Goal: Information Seeking & Learning: Learn about a topic

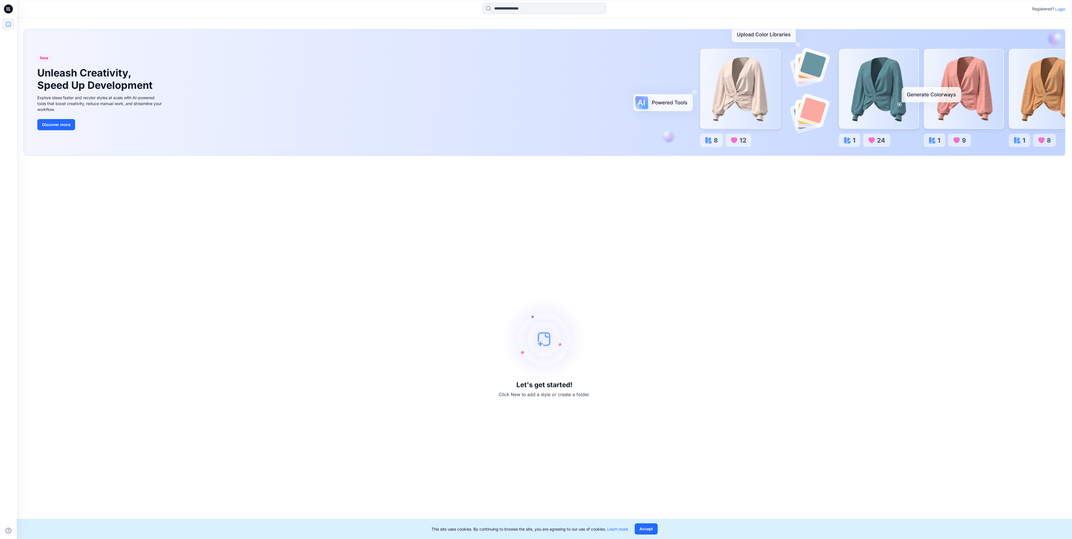
click at [1061, 8] on p "Login" at bounding box center [1060, 9] width 10 height 6
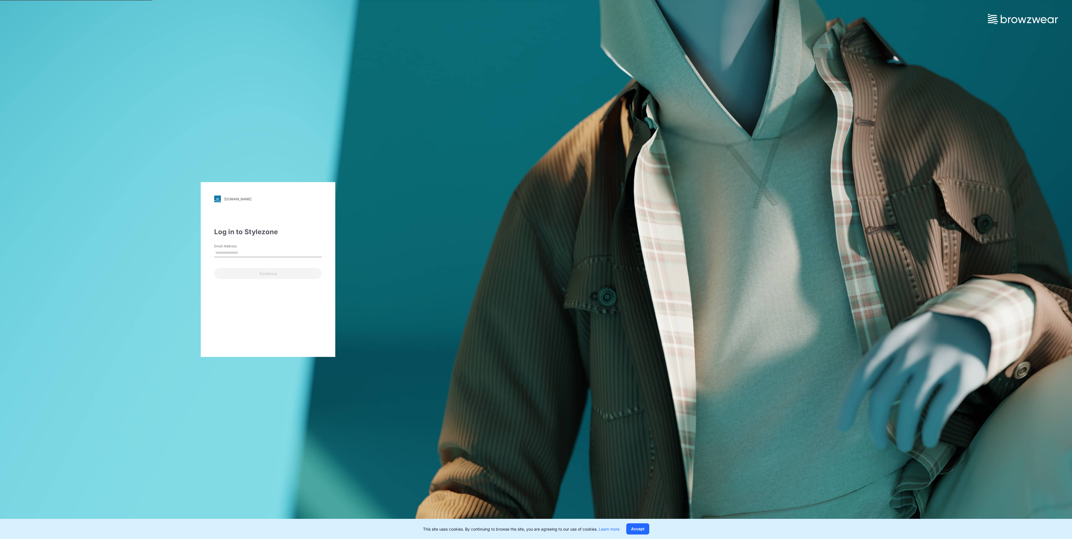
click at [280, 252] on input "Email Address" at bounding box center [268, 253] width 108 height 8
type input "**********"
click at [270, 275] on button "Continue" at bounding box center [268, 273] width 108 height 11
click at [262, 263] on div "Password" at bounding box center [268, 257] width 108 height 17
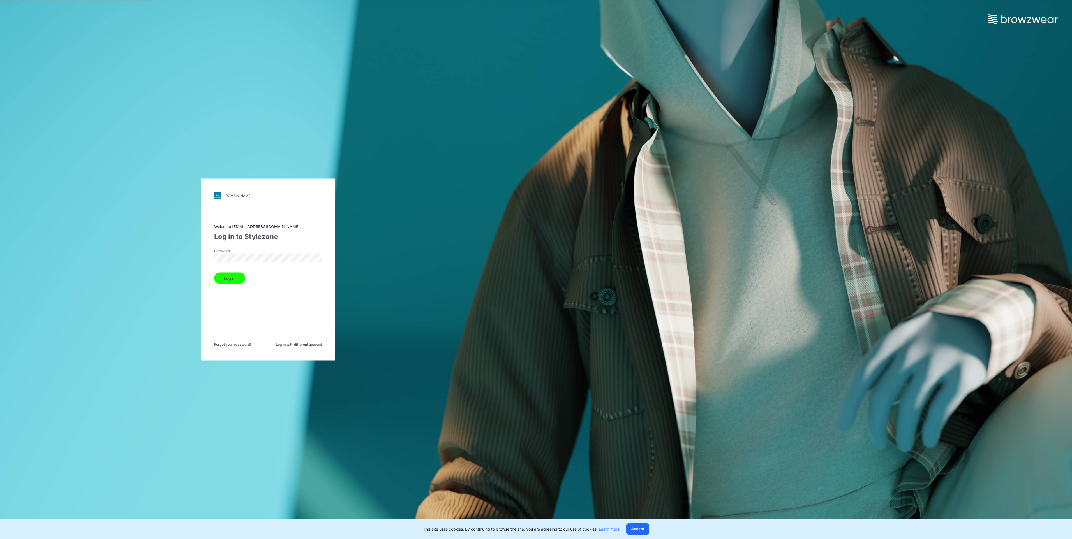
click at [214, 273] on button "Log in" at bounding box center [229, 278] width 31 height 11
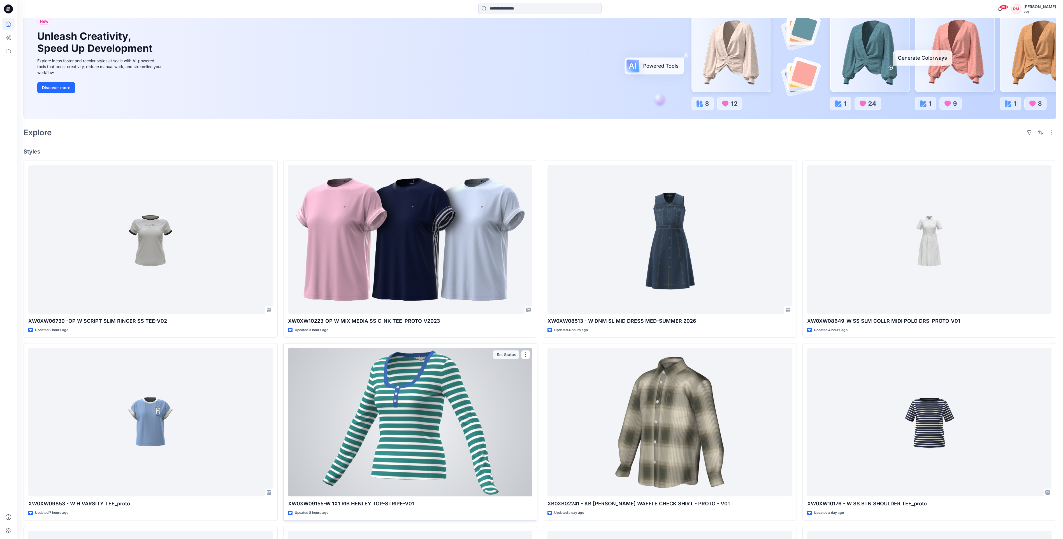
scroll to position [168, 0]
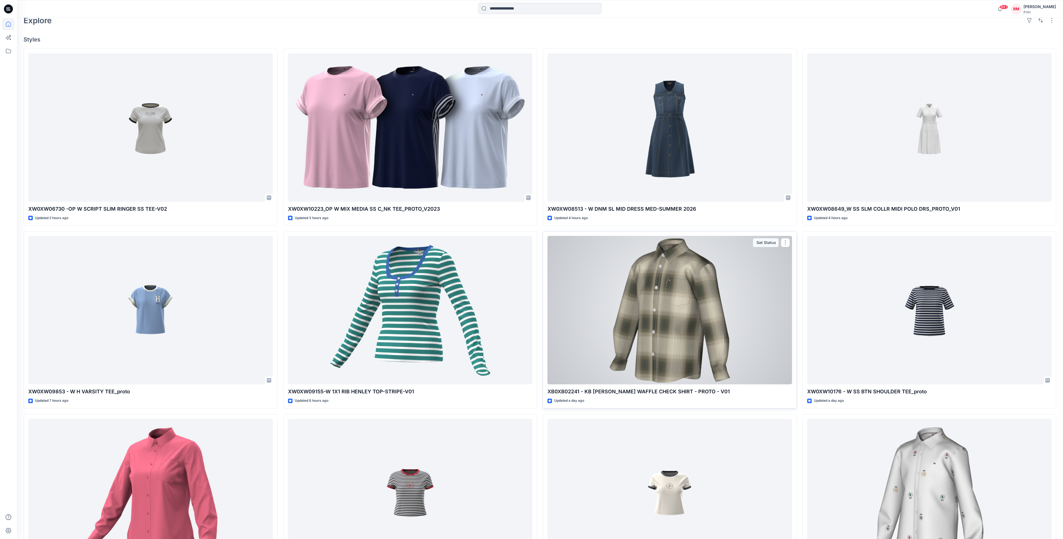
click at [678, 359] on div at bounding box center [670, 310] width 245 height 149
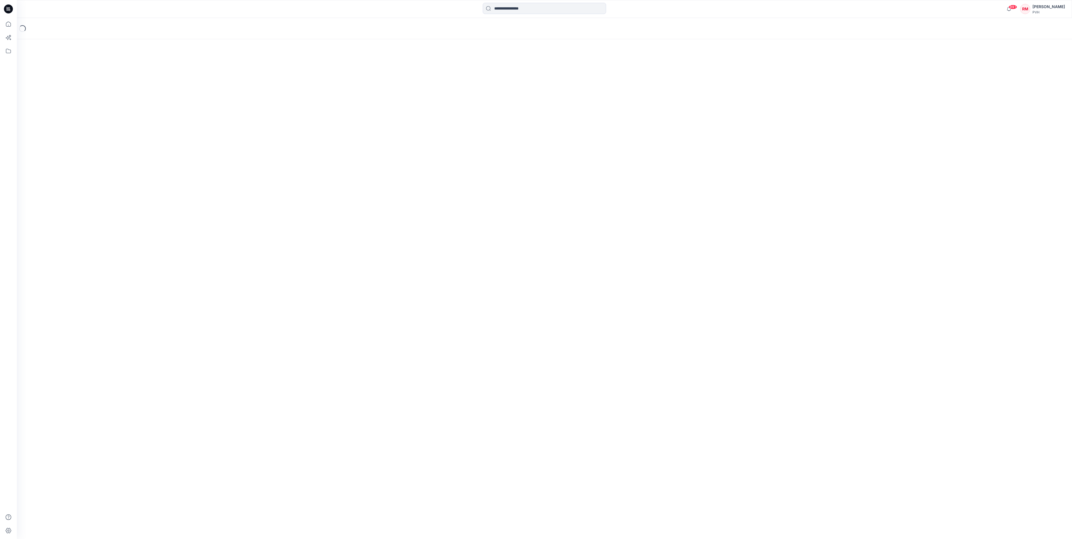
click at [678, 359] on div "Loading..." at bounding box center [544, 278] width 1055 height 521
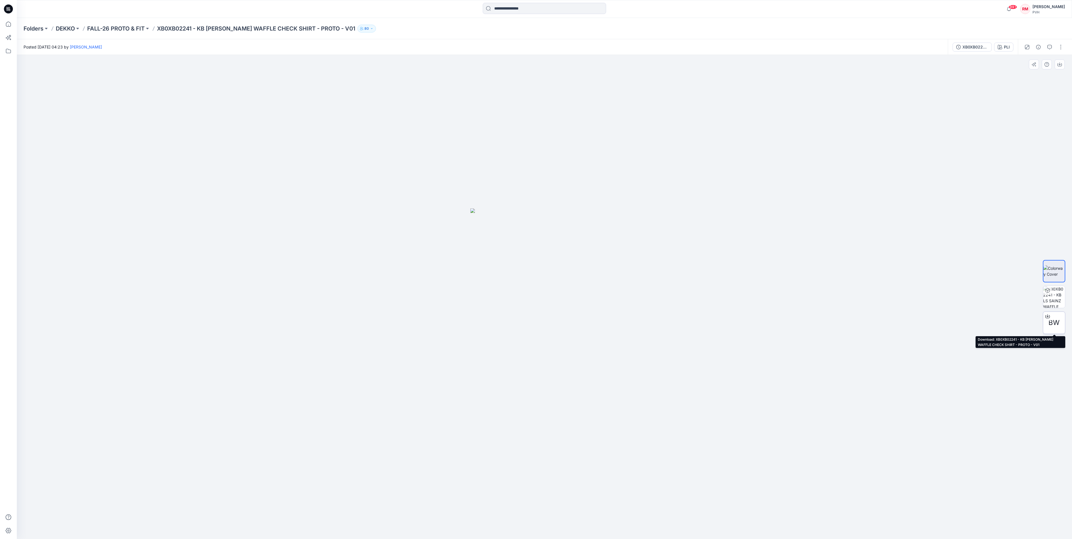
click at [1054, 322] on span "BW" at bounding box center [1053, 323] width 11 height 10
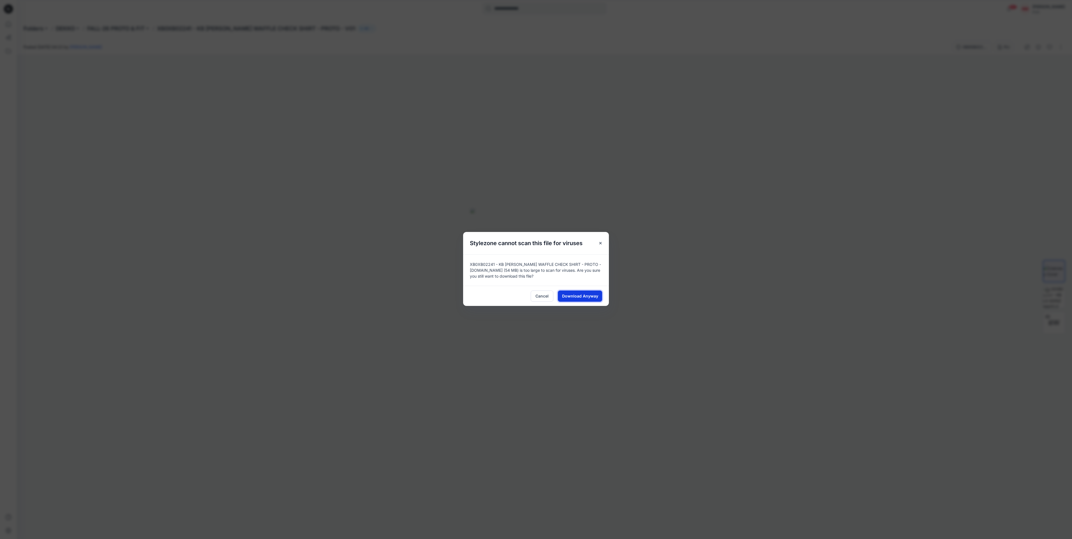
click at [571, 296] on span "Download Anyway" at bounding box center [580, 296] width 36 height 6
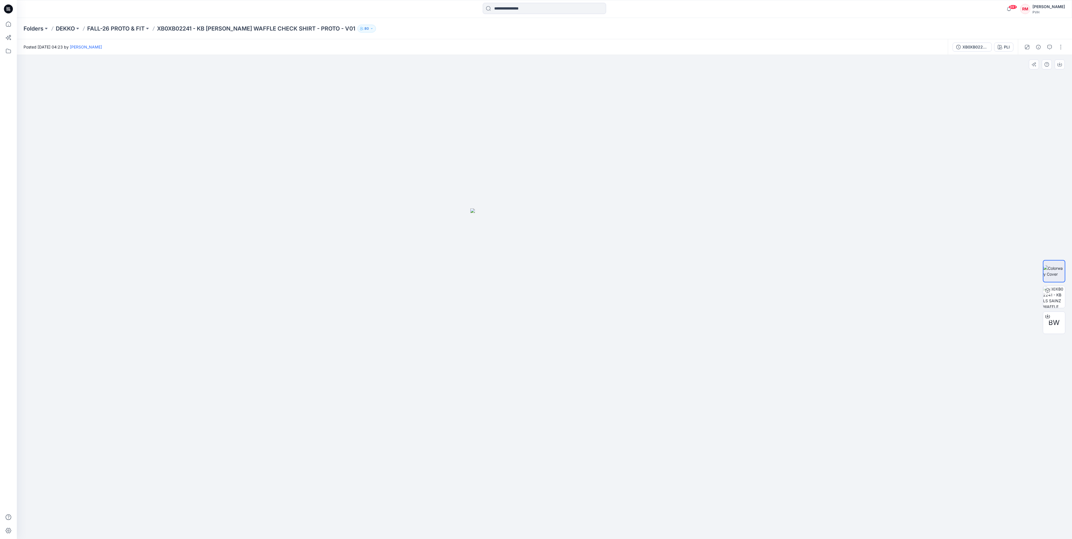
click at [732, 201] on div at bounding box center [544, 297] width 1055 height 484
click at [727, 237] on div at bounding box center [544, 297] width 1055 height 484
click at [724, 227] on div at bounding box center [544, 297] width 1055 height 484
click at [958, 178] on div at bounding box center [544, 297] width 1055 height 484
click at [1049, 49] on icon "button" at bounding box center [1049, 47] width 4 height 4
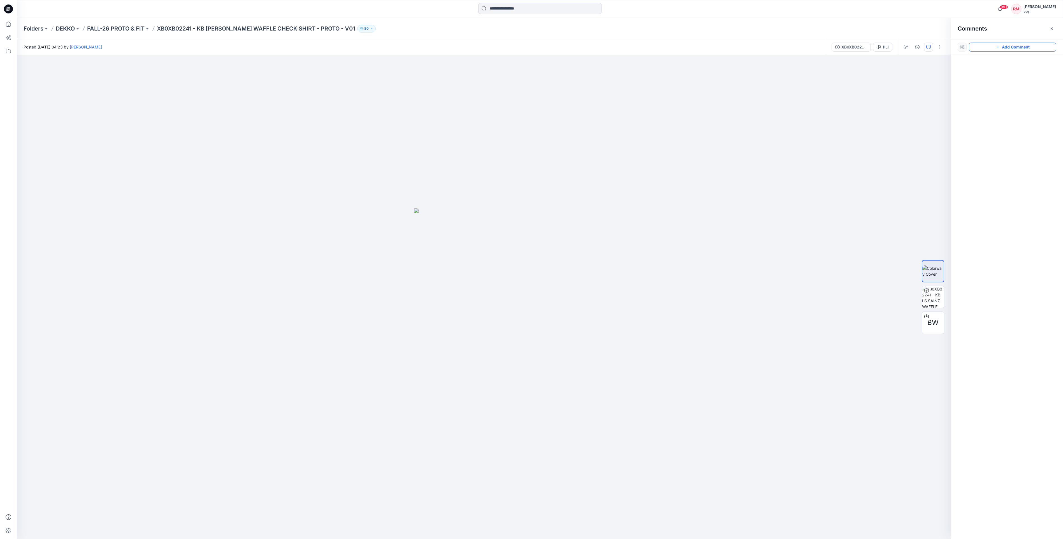
click at [1006, 48] on button "Add Comment" at bounding box center [1012, 47] width 87 height 9
click at [506, 370] on div "1" at bounding box center [484, 297] width 934 height 484
type textarea "*****"
click at [576, 409] on button "Post" at bounding box center [577, 407] width 15 height 9
click at [689, 205] on div at bounding box center [484, 297] width 934 height 484
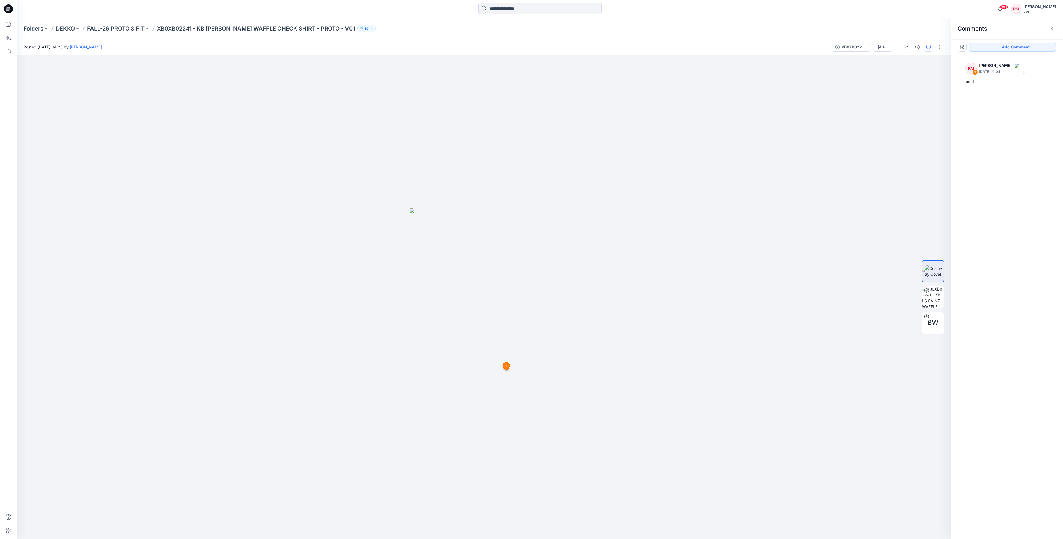
click at [203, 26] on p "XB0XB02241 - KB [PERSON_NAME] WAFFLE CHECK SHIRT - PROTO - V01" at bounding box center [256, 29] width 198 height 8
copy div "XB0XB02241 - KB [PERSON_NAME] WAFFLE CHECK SHIRT - PROTO - V01 80"
click at [142, 4] on div at bounding box center [147, 9] width 261 height 12
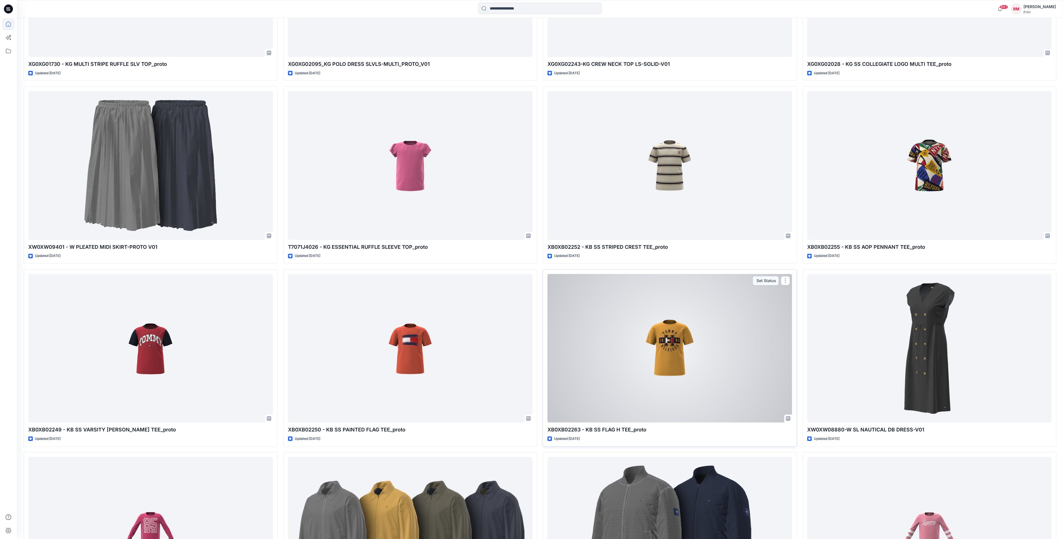
scroll to position [1247, 0]
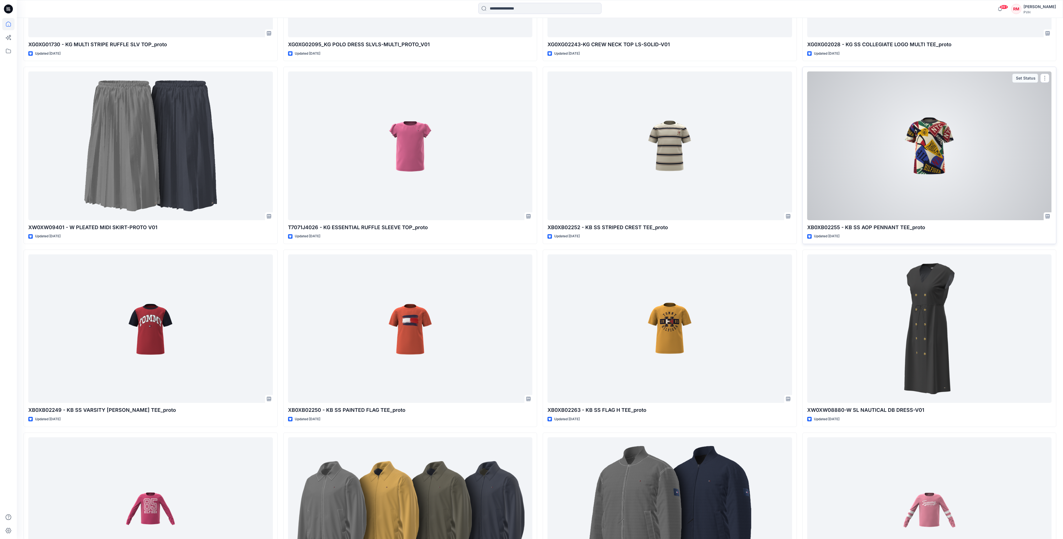
click at [928, 160] on div at bounding box center [929, 145] width 245 height 149
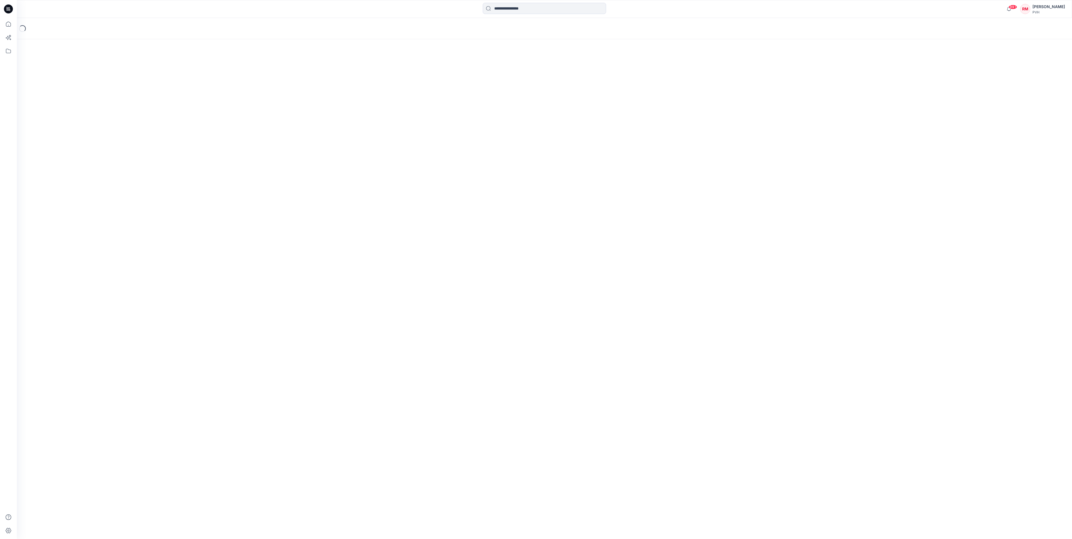
click at [928, 160] on div "Loading..." at bounding box center [544, 278] width 1055 height 521
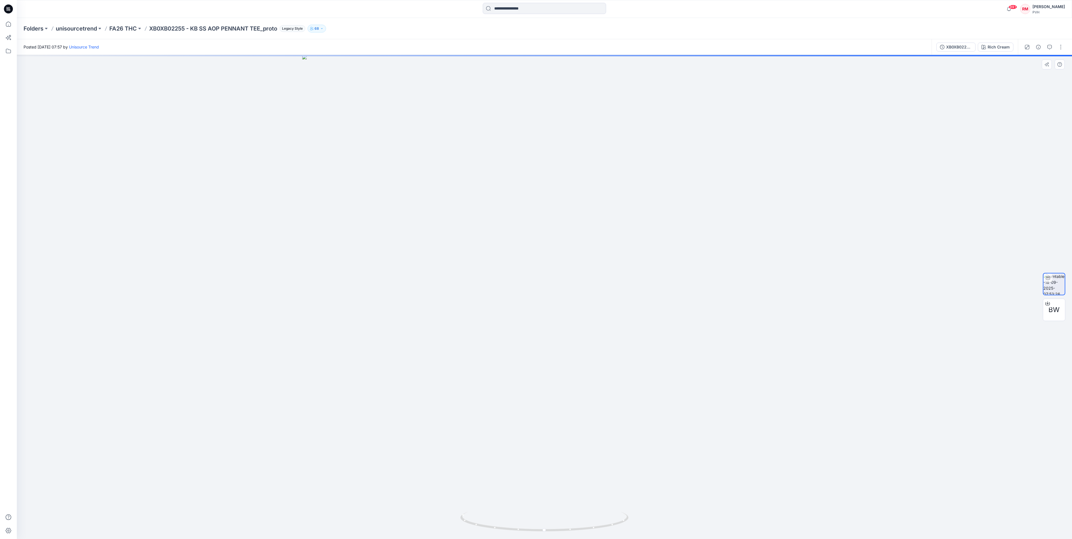
click at [826, 233] on div at bounding box center [544, 297] width 1055 height 484
click at [1005, 120] on div at bounding box center [544, 297] width 1055 height 484
click at [822, 117] on div at bounding box center [544, 297] width 1055 height 484
click at [818, 114] on div at bounding box center [544, 297] width 1055 height 484
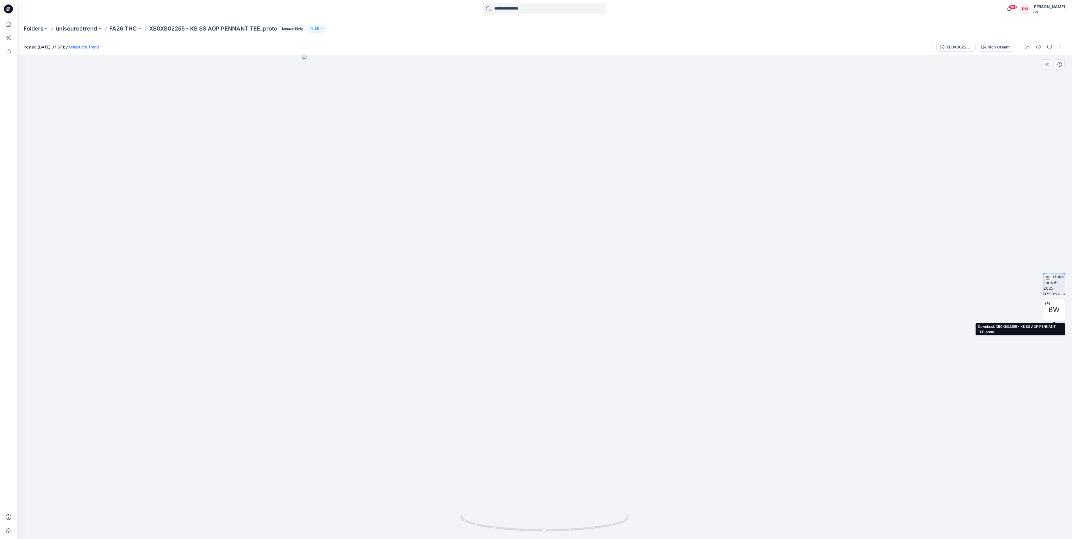
click at [1050, 309] on span "BW" at bounding box center [1053, 310] width 11 height 10
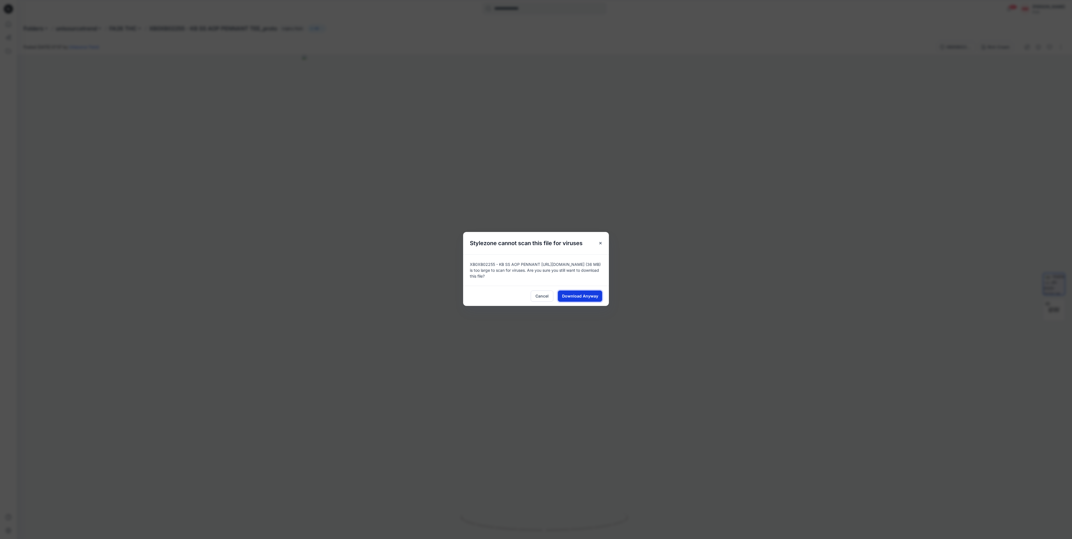
click at [576, 295] on span "Download Anyway" at bounding box center [580, 296] width 36 height 6
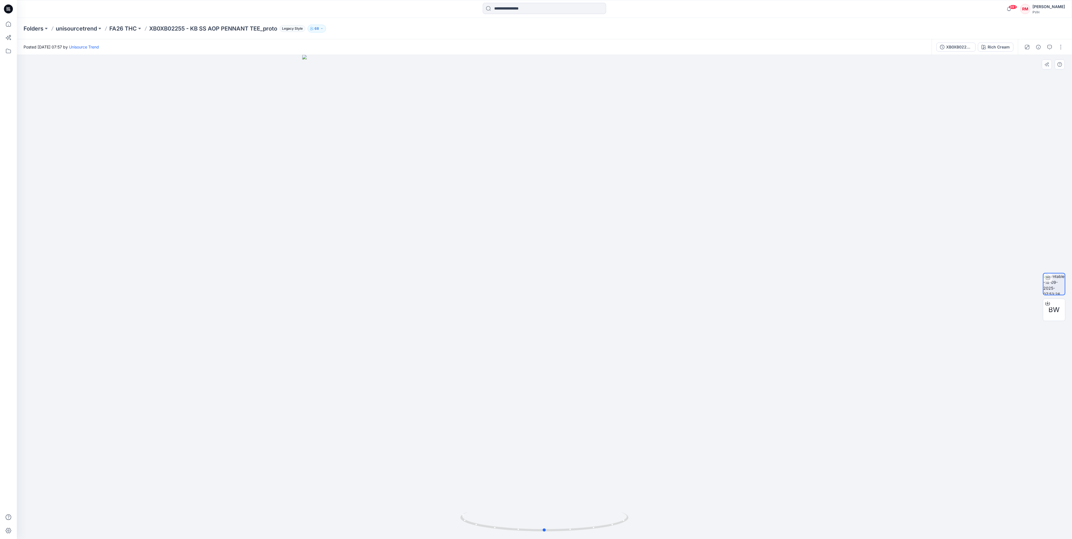
click at [968, 196] on div at bounding box center [544, 297] width 1055 height 484
click at [1049, 48] on icon "button" at bounding box center [1049, 47] width 4 height 4
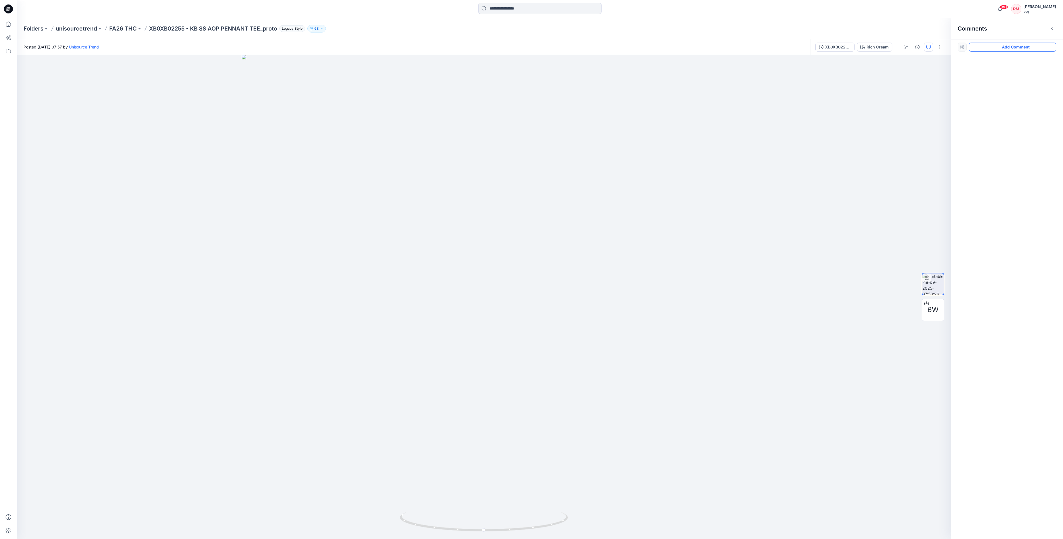
click at [1020, 47] on button "Add Comment" at bounding box center [1012, 47] width 87 height 9
click at [929, 47] on icon "button" at bounding box center [929, 47] width 2 height 0
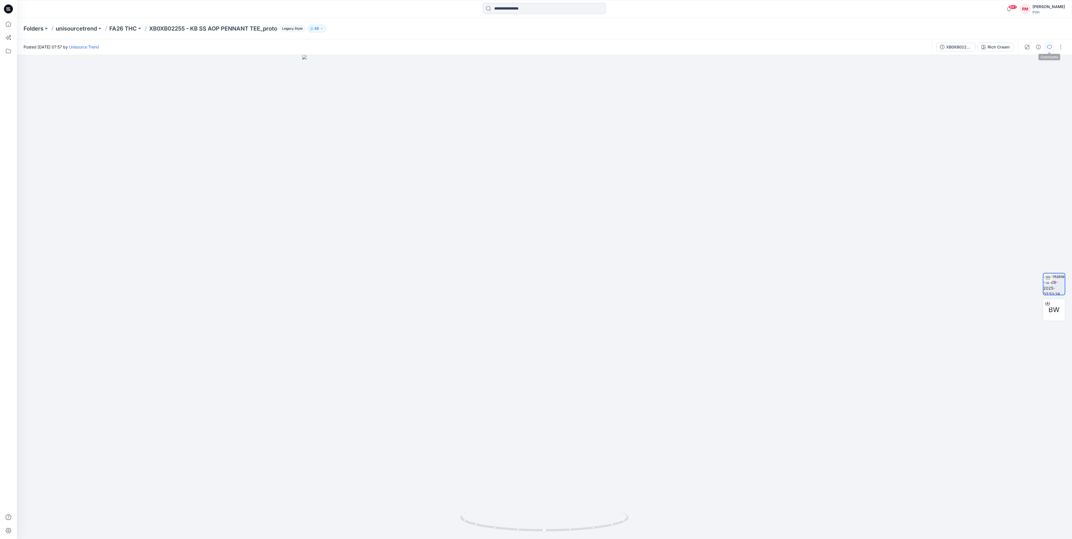
click at [1050, 48] on icon "button" at bounding box center [1049, 47] width 4 height 4
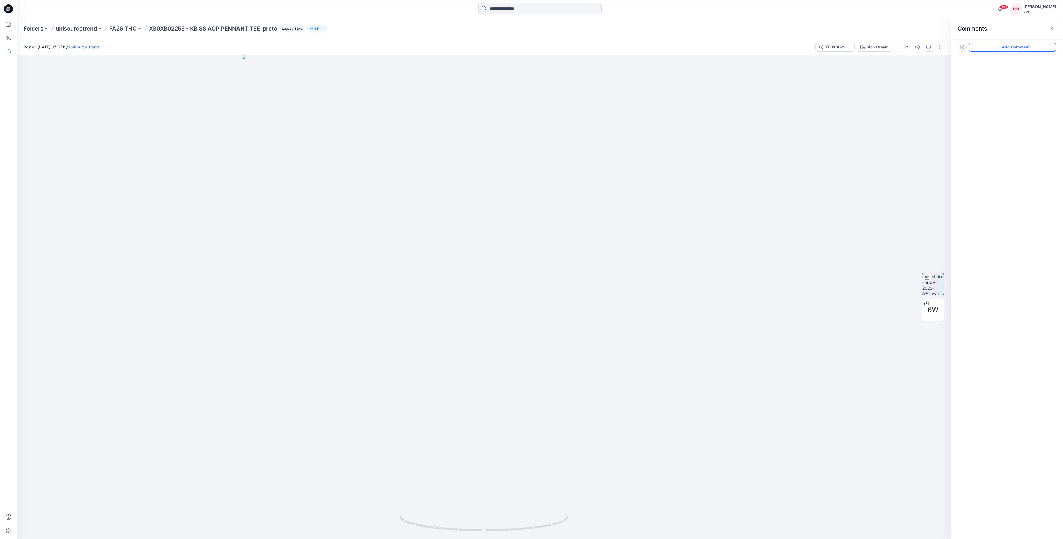
click at [999, 47] on icon "button" at bounding box center [998, 47] width 4 height 4
click at [580, 453] on div "1" at bounding box center [484, 297] width 934 height 484
type textarea "*****"
click at [655, 489] on button "Post" at bounding box center [651, 490] width 15 height 9
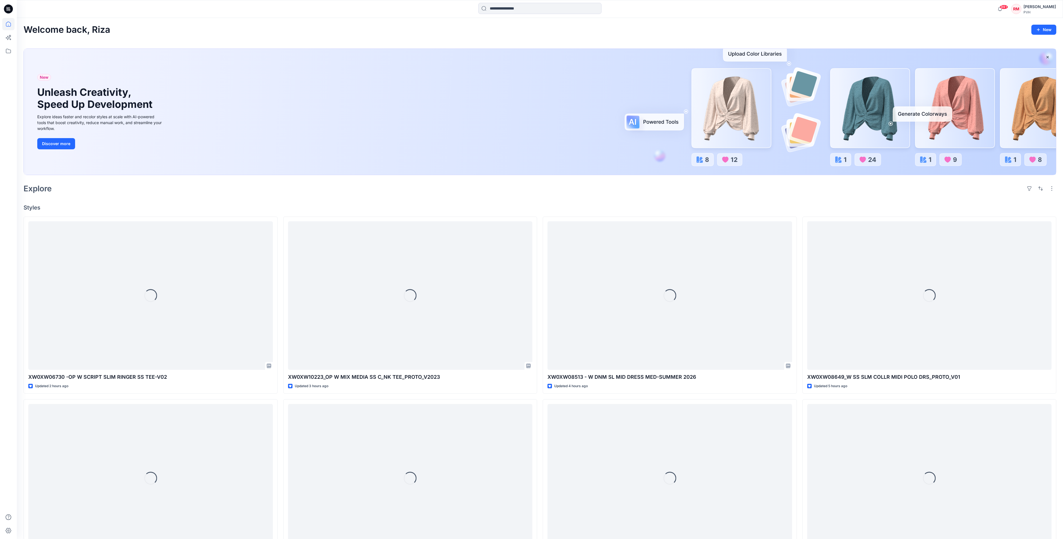
scroll to position [1247, 0]
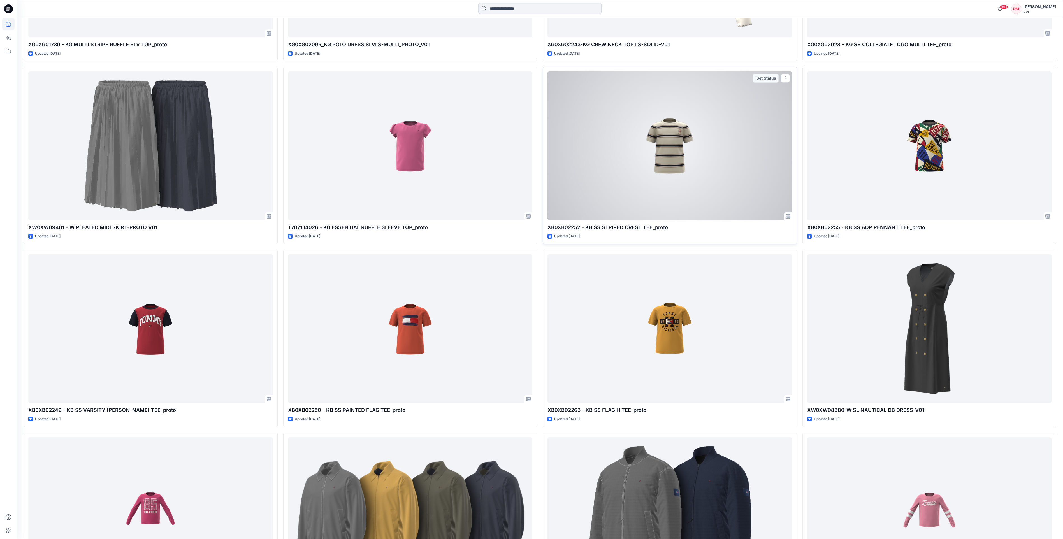
click at [618, 204] on div at bounding box center [670, 145] width 245 height 149
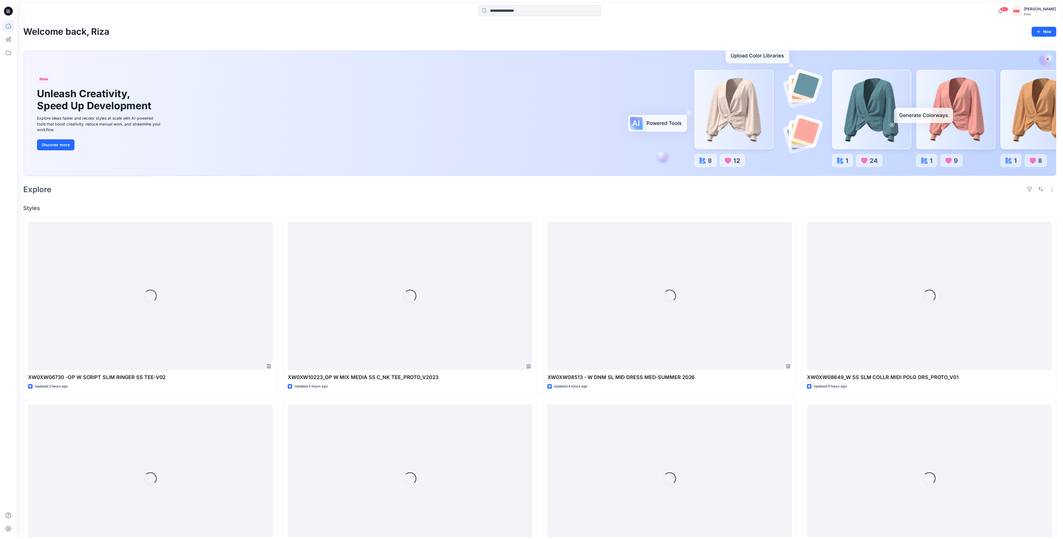
scroll to position [1247, 0]
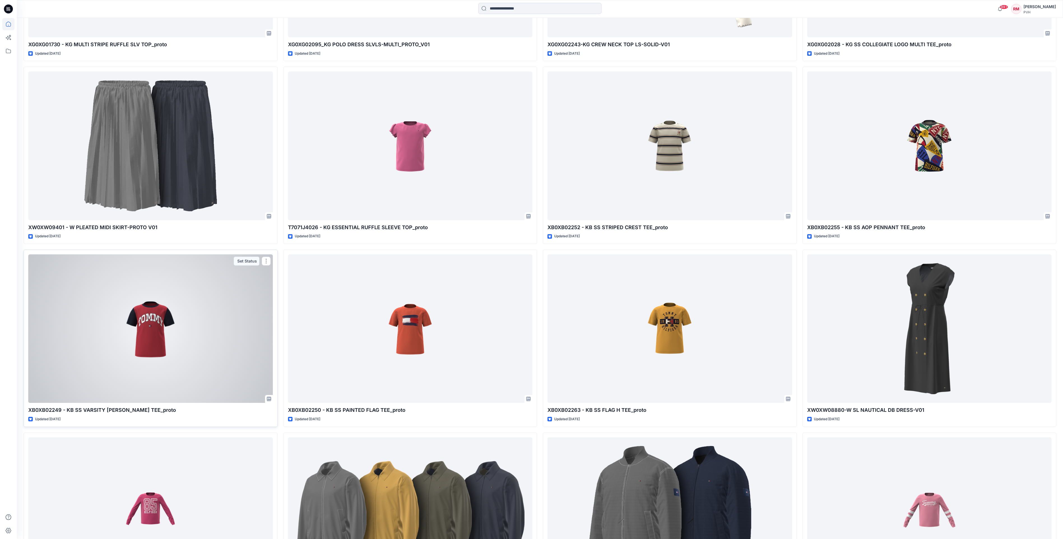
click at [207, 350] on div at bounding box center [150, 328] width 245 height 149
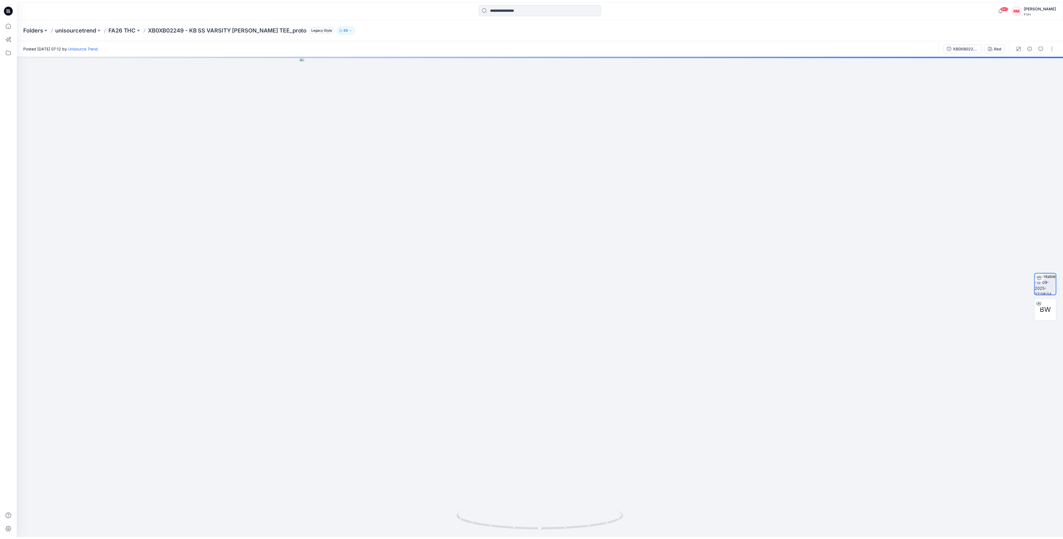
scroll to position [1247, 0]
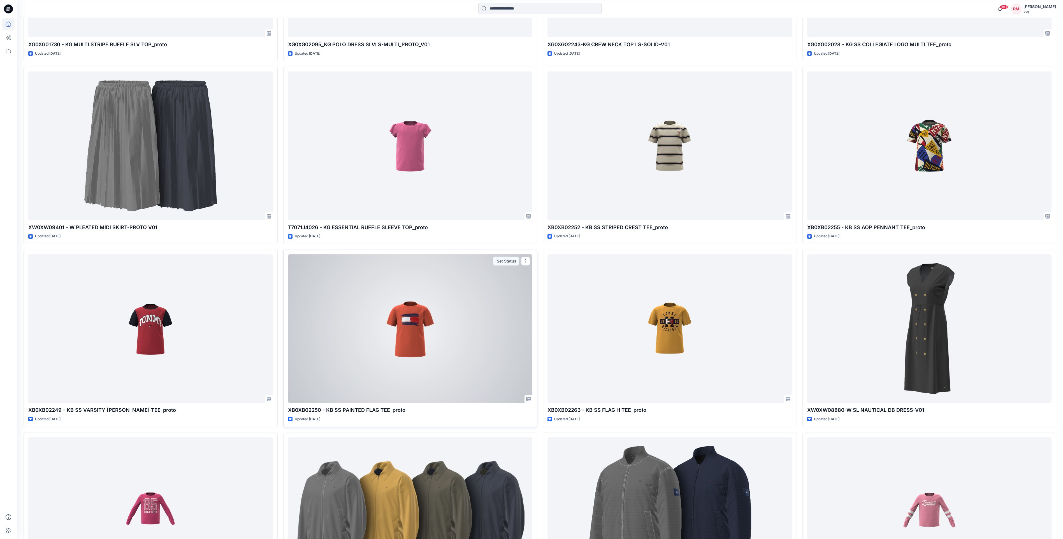
click at [488, 392] on div at bounding box center [410, 328] width 245 height 149
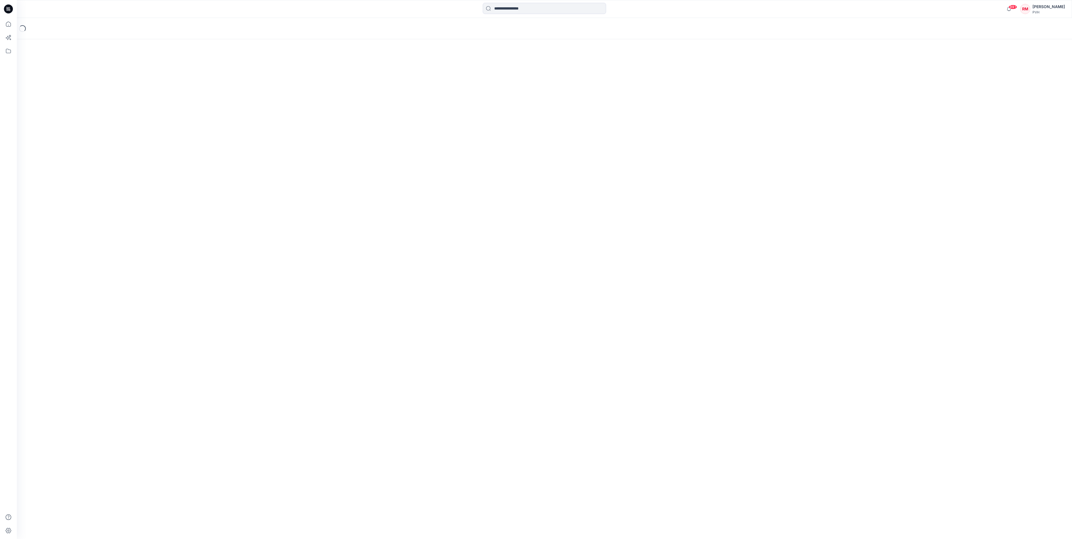
click at [488, 392] on div "Loading..." at bounding box center [544, 278] width 1055 height 521
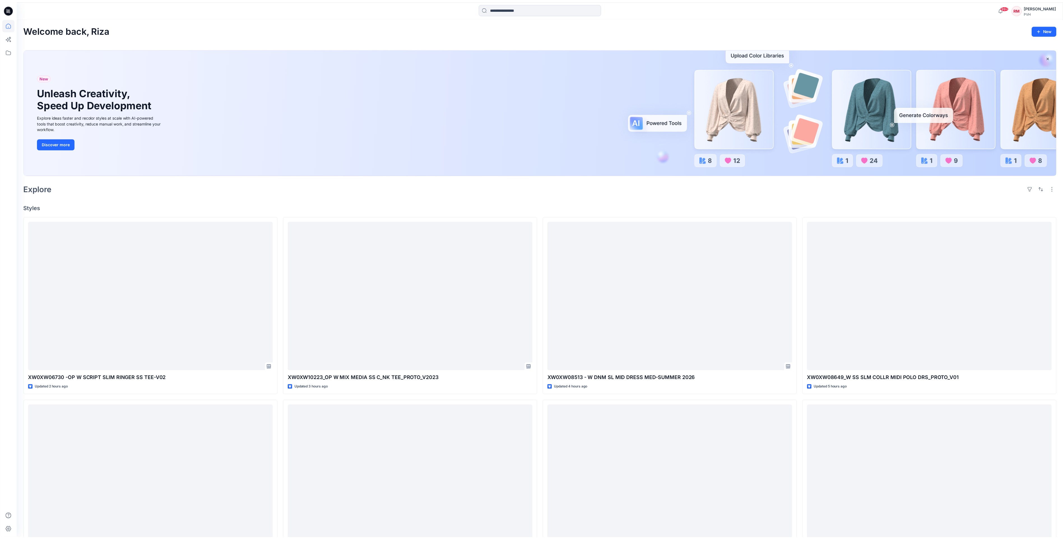
scroll to position [1247, 0]
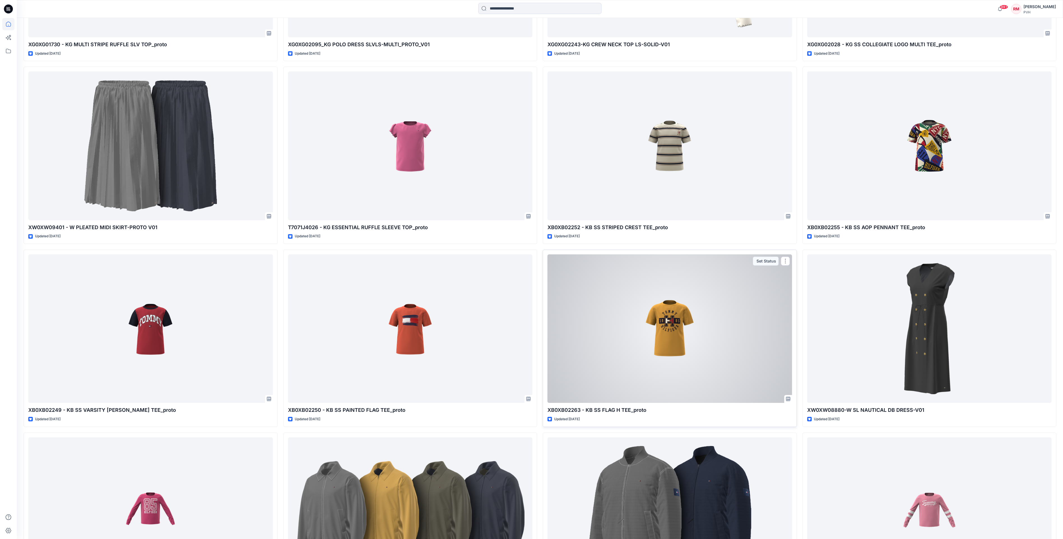
click at [618, 349] on div at bounding box center [670, 328] width 245 height 149
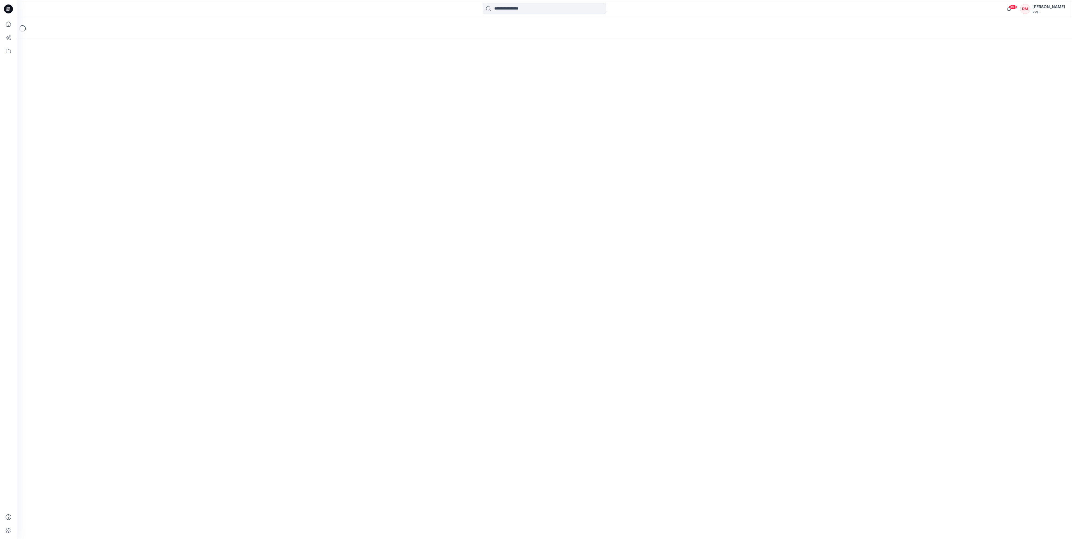
click at [618, 349] on div "Loading..." at bounding box center [544, 278] width 1055 height 521
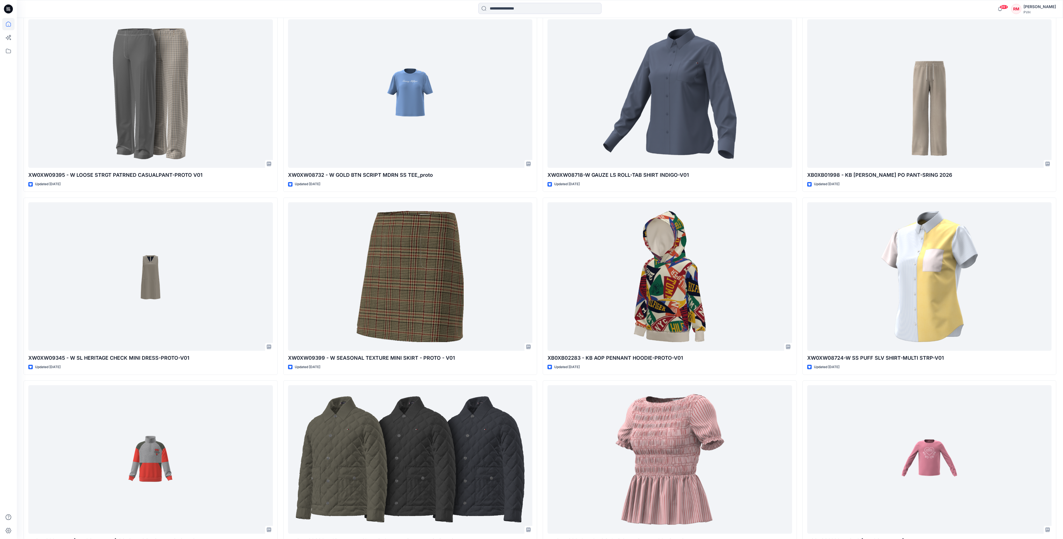
scroll to position [1897, 0]
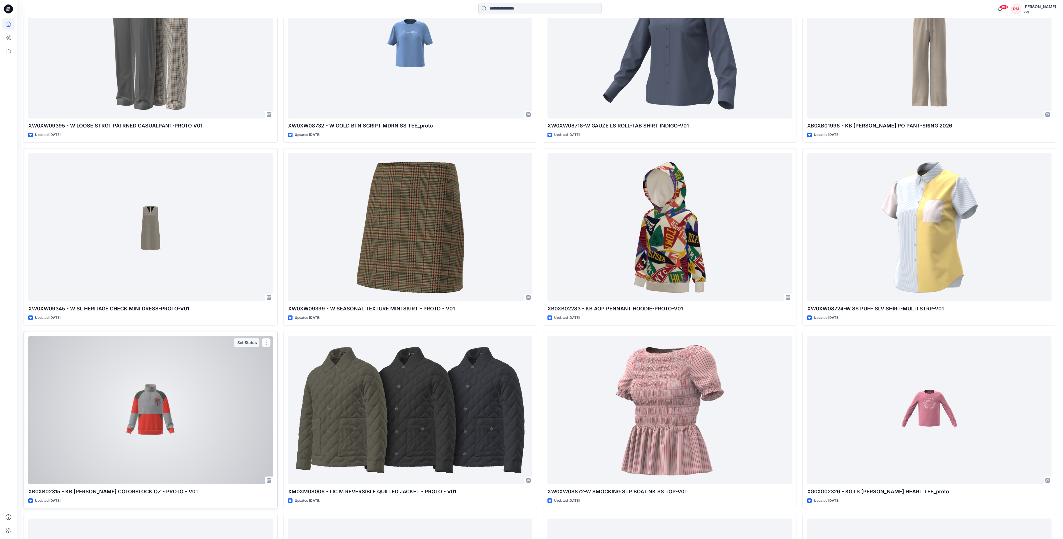
click at [209, 425] on div at bounding box center [150, 410] width 245 height 149
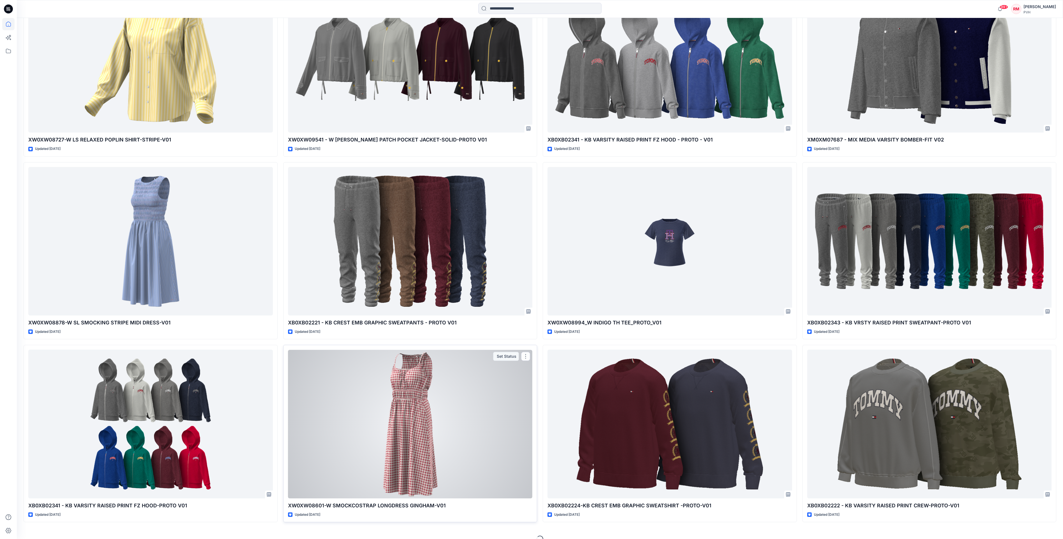
scroll to position [2996, 0]
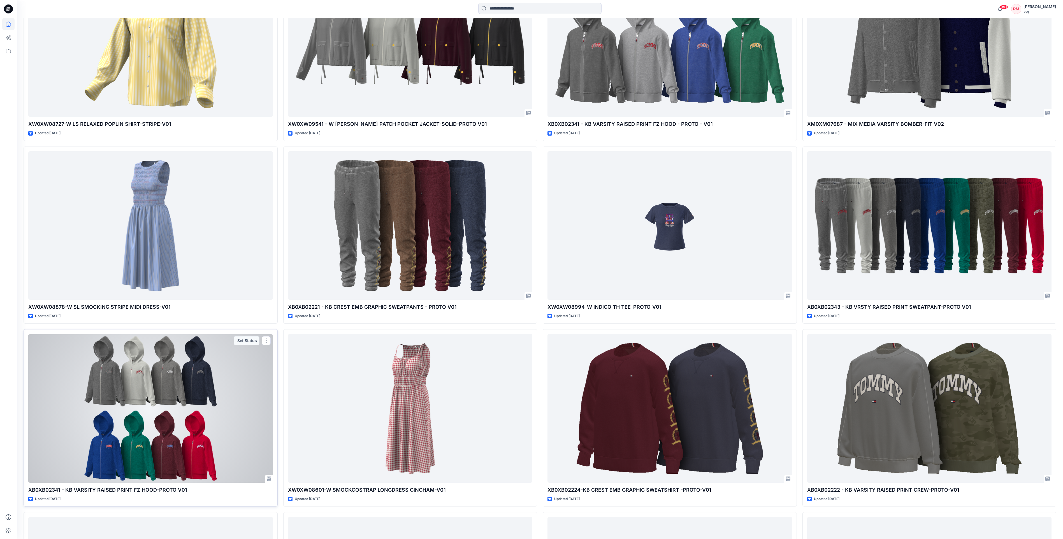
click at [250, 469] on div at bounding box center [150, 408] width 245 height 149
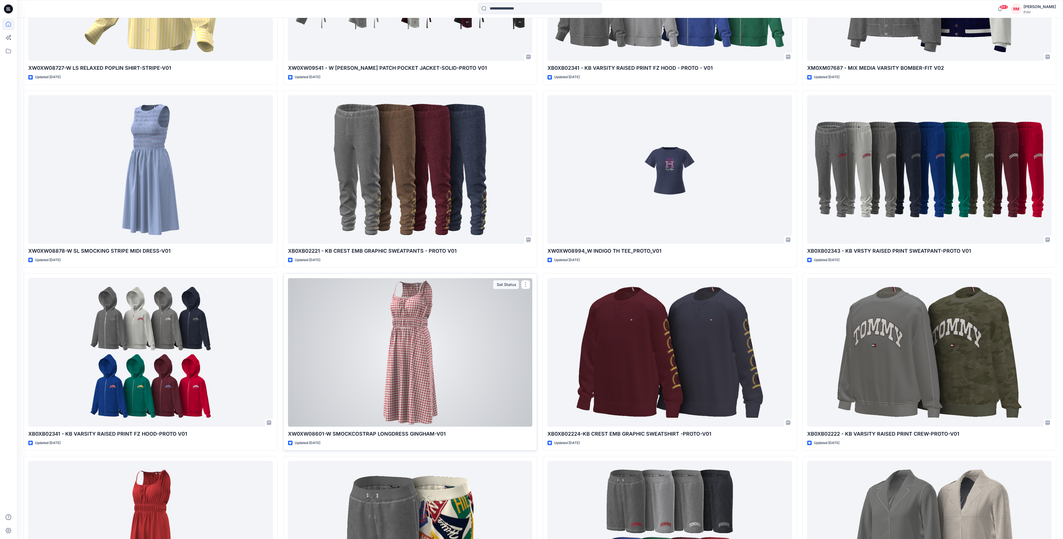
scroll to position [3108, 0]
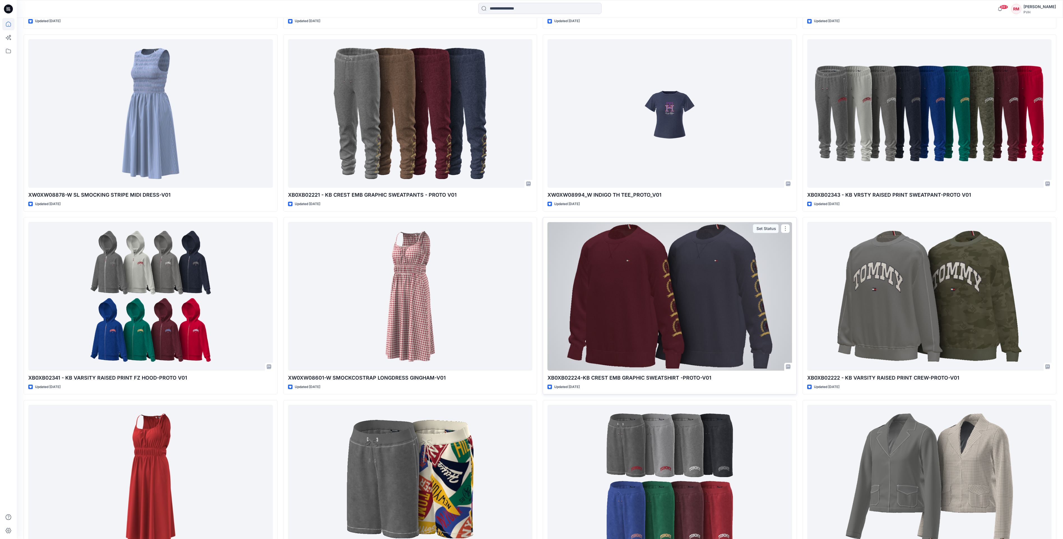
click at [730, 299] on div at bounding box center [670, 296] width 245 height 149
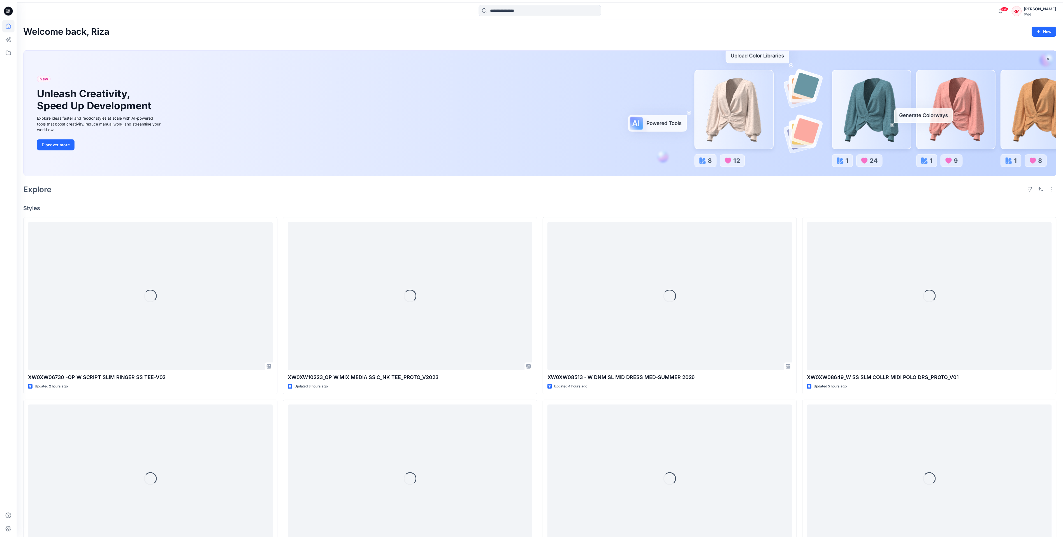
scroll to position [3108, 0]
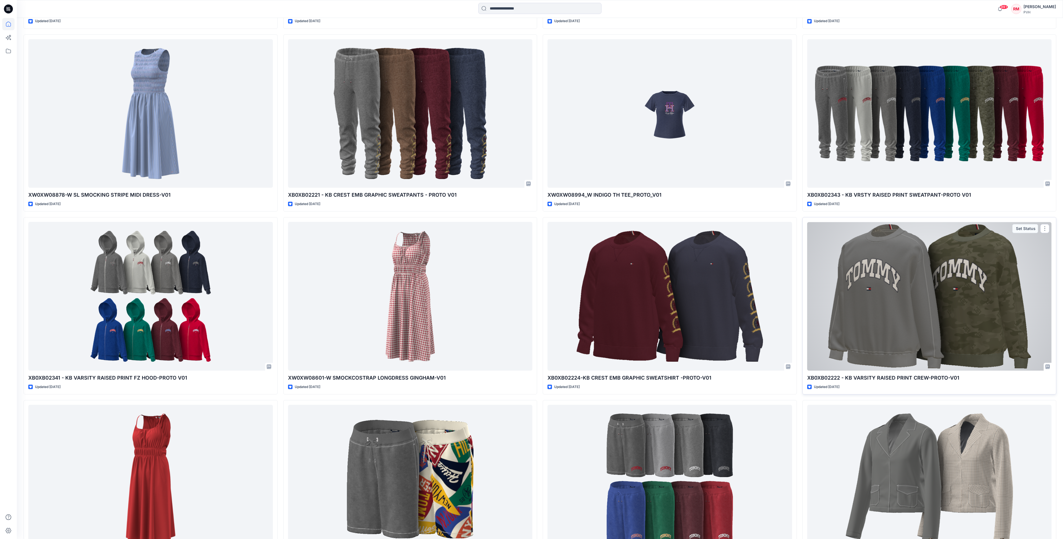
click at [868, 319] on div at bounding box center [929, 296] width 245 height 149
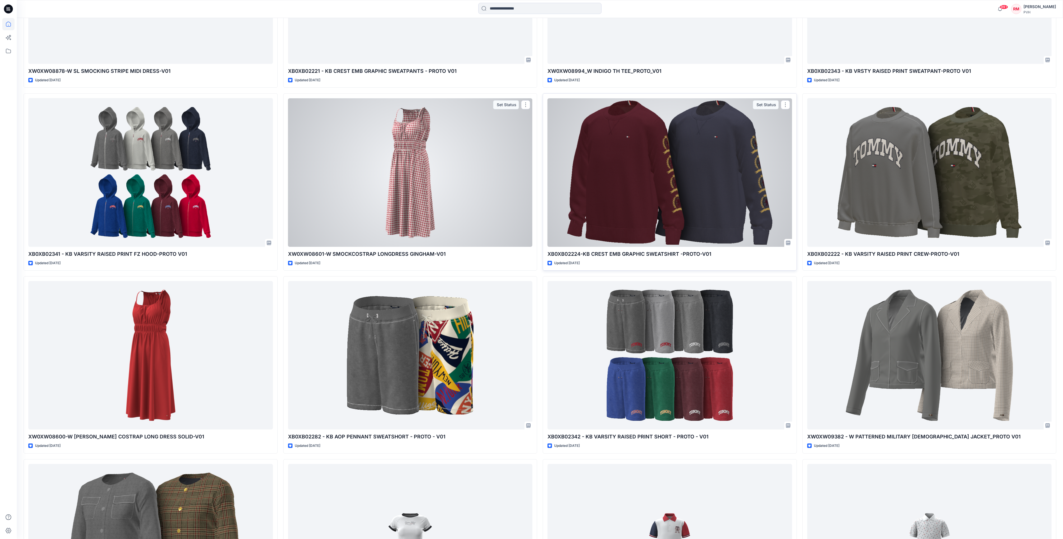
scroll to position [3332, 0]
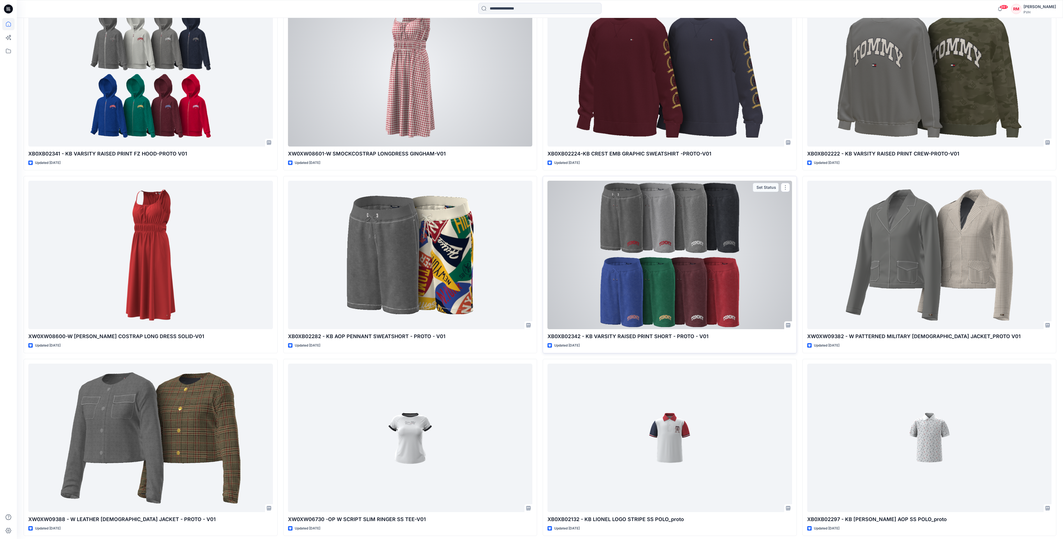
click at [582, 278] on div at bounding box center [670, 255] width 245 height 149
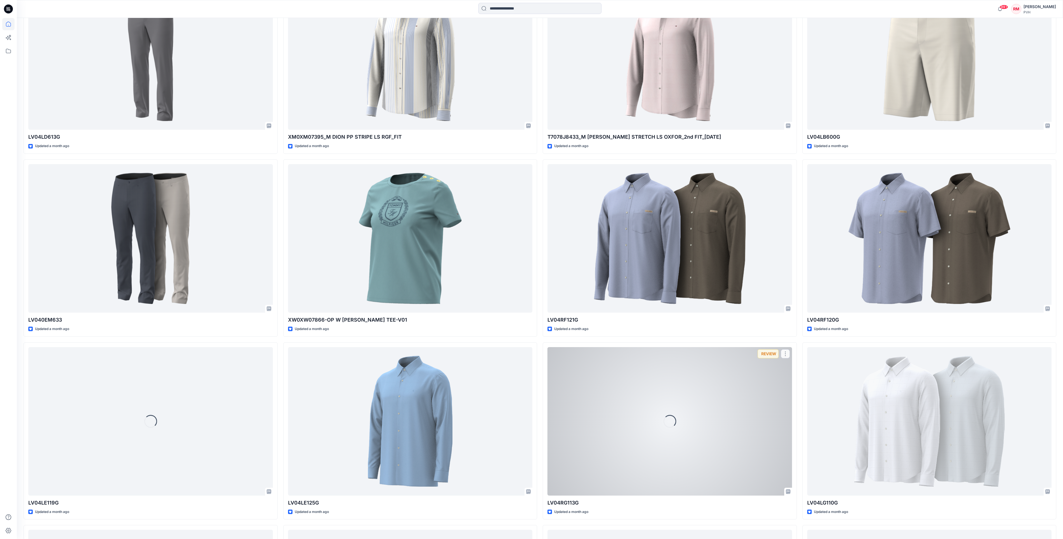
scroll to position [6460, 0]
